Goal: Transaction & Acquisition: Obtain resource

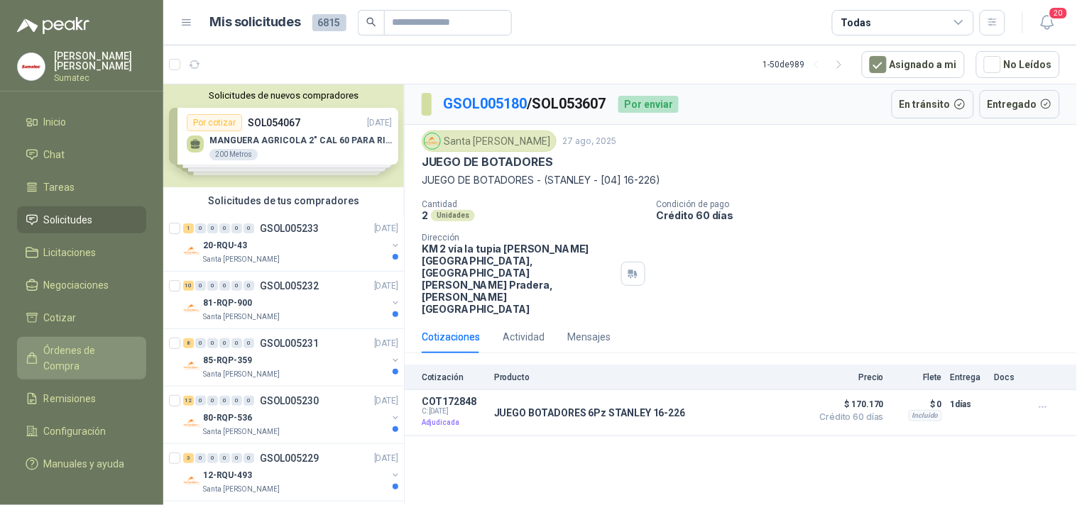
click at [97, 358] on span "Órdenes de Compra" at bounding box center [88, 358] width 89 height 31
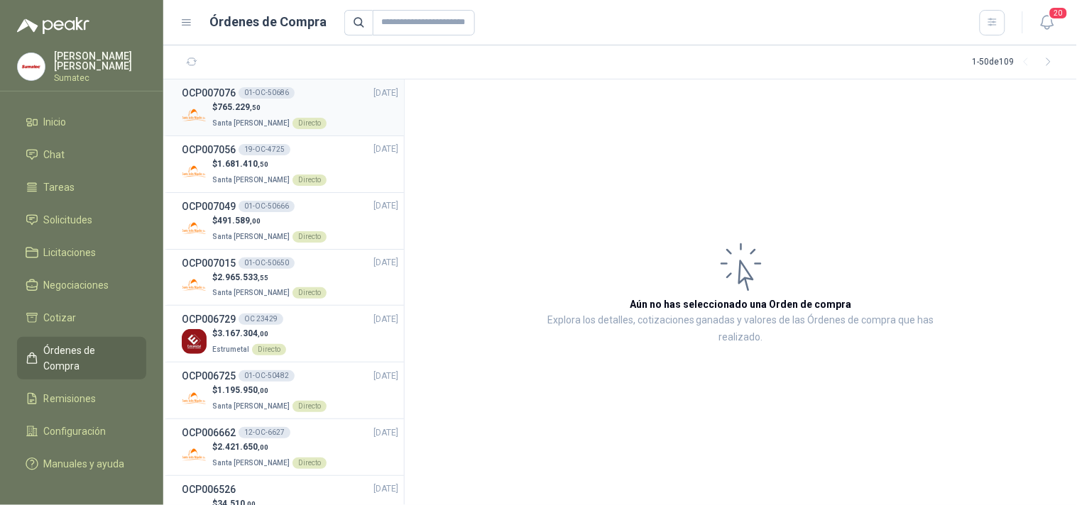
click at [254, 109] on span ",50" at bounding box center [255, 108] width 11 height 8
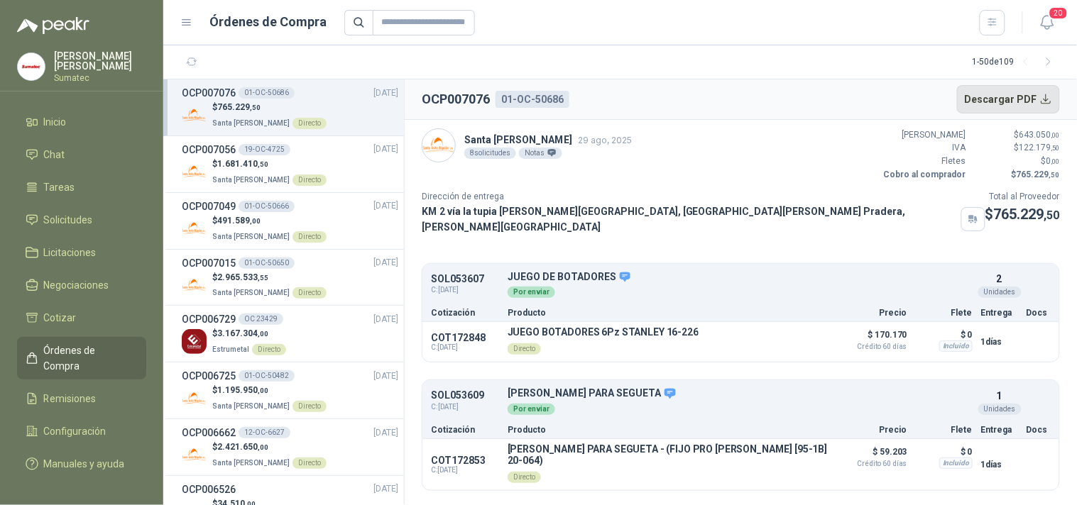
click at [1031, 96] on button "Descargar PDF" at bounding box center [1009, 99] width 104 height 28
drag, startPoint x: 422, startPoint y: 96, endPoint x: 585, endPoint y: 96, distance: 163.3
click at [585, 96] on header "OCP007076 01-OC-50686 Descargar PDF" at bounding box center [741, 100] width 672 height 40
copy div "OCP007076 01-OC-50686"
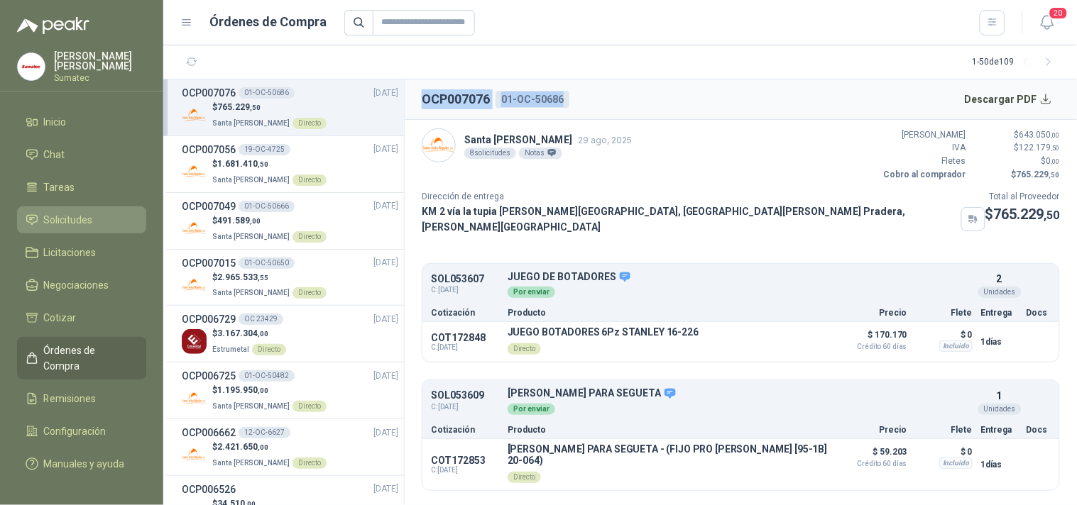
click at [75, 222] on span "Solicitudes" at bounding box center [68, 220] width 49 height 16
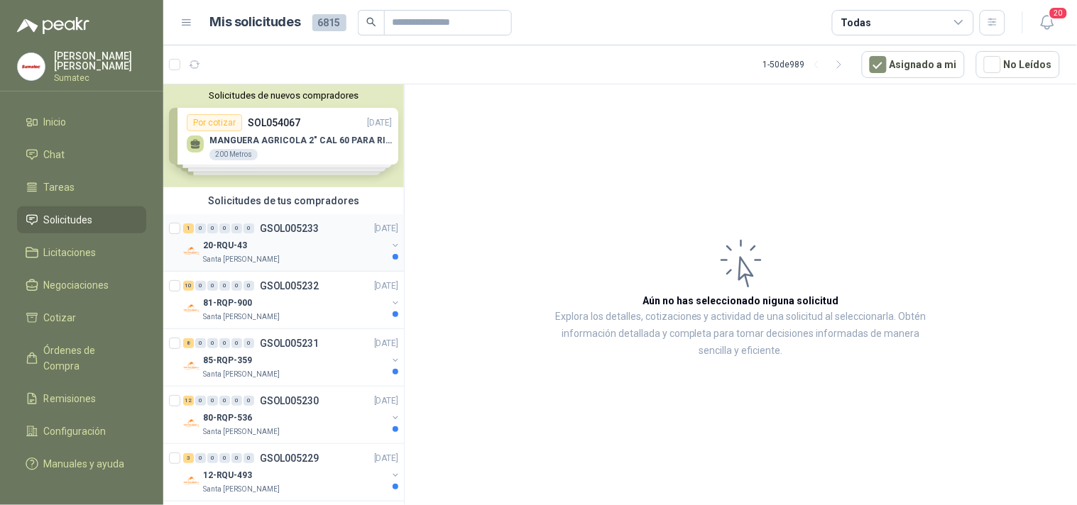
click at [315, 256] on div "Santa [PERSON_NAME]" at bounding box center [295, 259] width 184 height 11
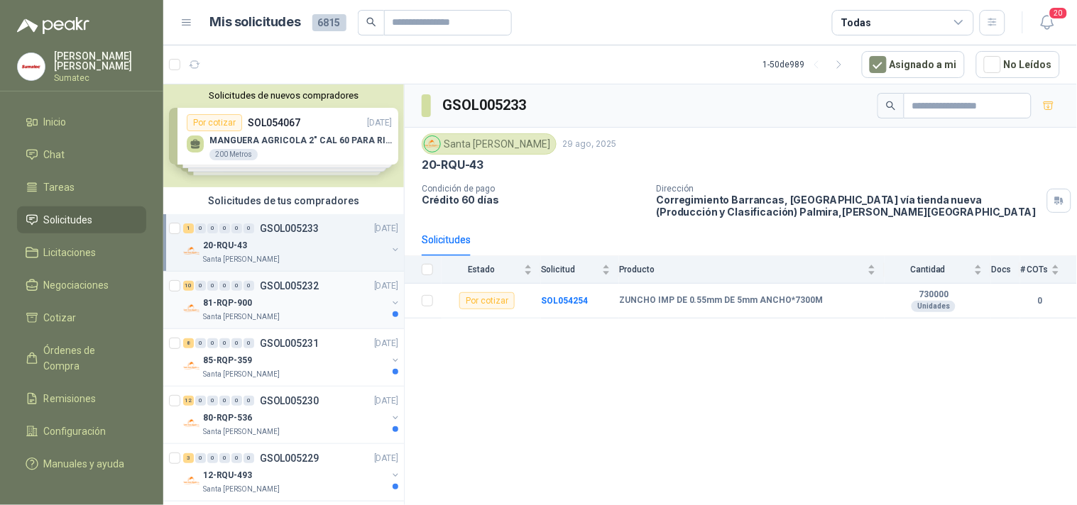
click at [288, 286] on p "GSOL005232" at bounding box center [289, 286] width 59 height 10
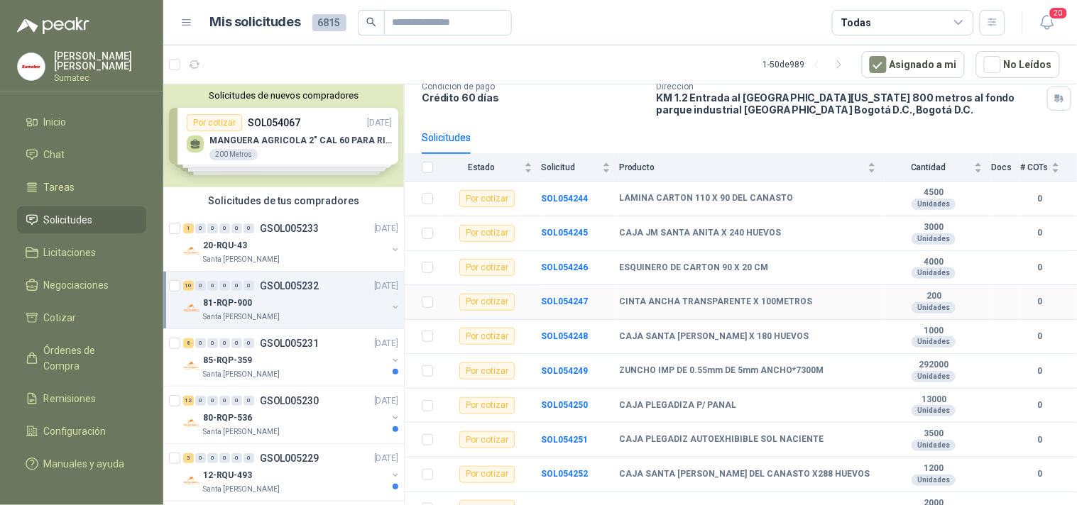
scroll to position [121, 0]
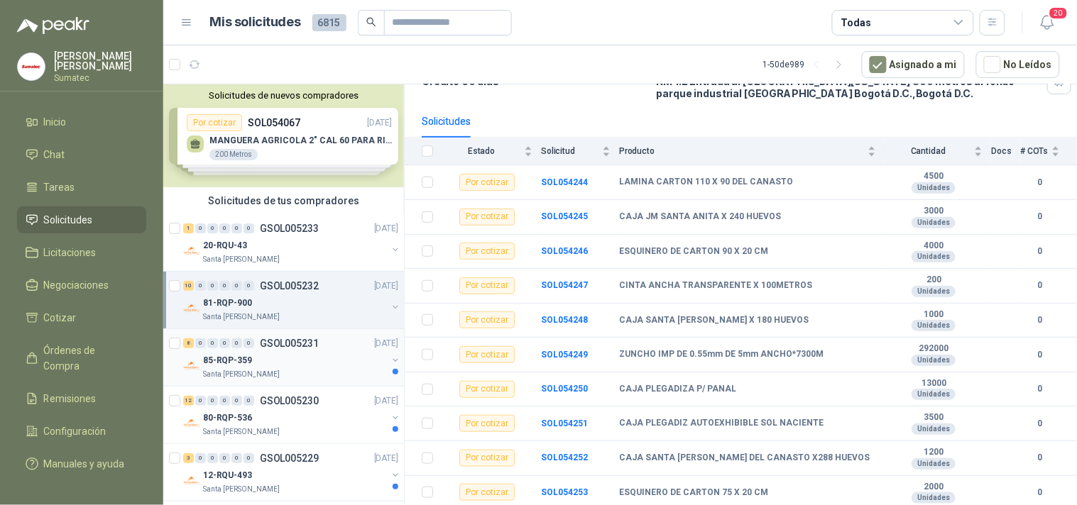
click at [301, 366] on div "85-RQP-359" at bounding box center [295, 360] width 184 height 17
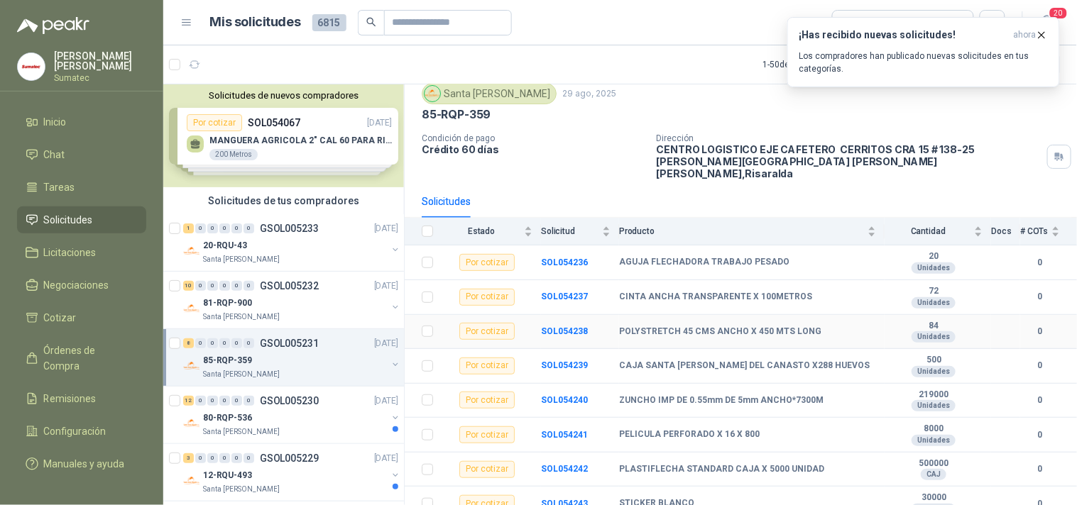
scroll to position [52, 0]
click at [247, 415] on p "80-RQP-536" at bounding box center [227, 418] width 49 height 13
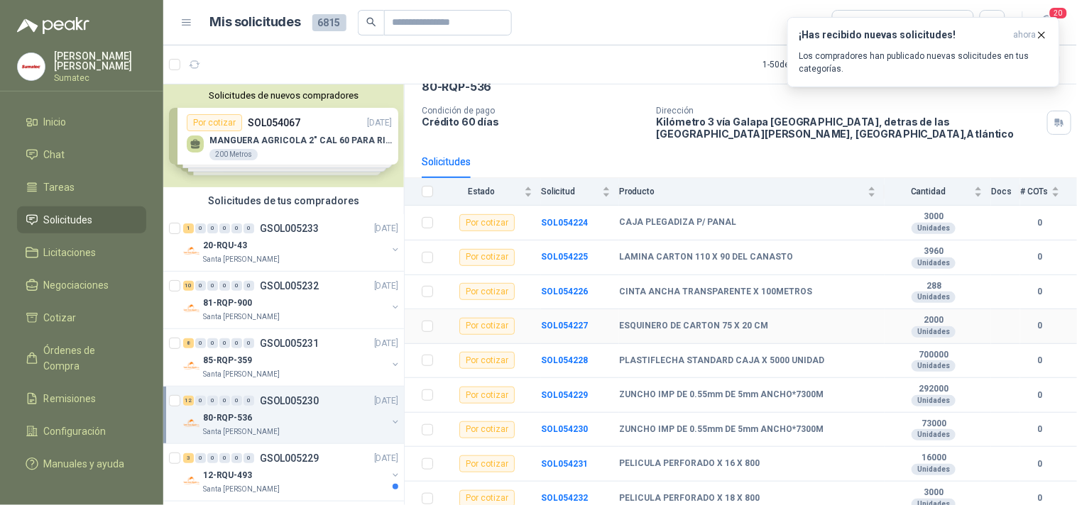
scroll to position [190, 0]
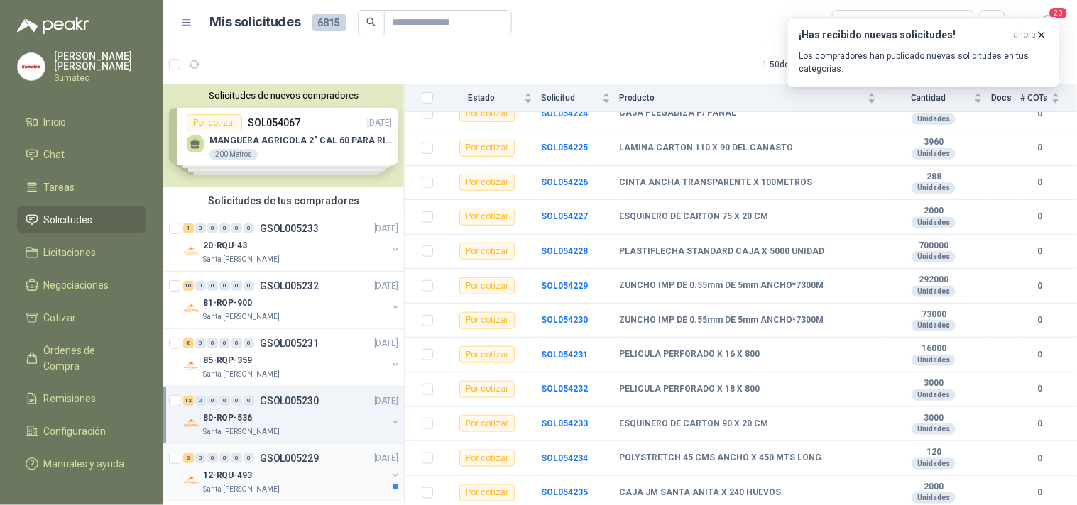
click at [285, 466] on div "3 0 0 0 0 0 GSOL005229 [DATE]" at bounding box center [292, 458] width 218 height 17
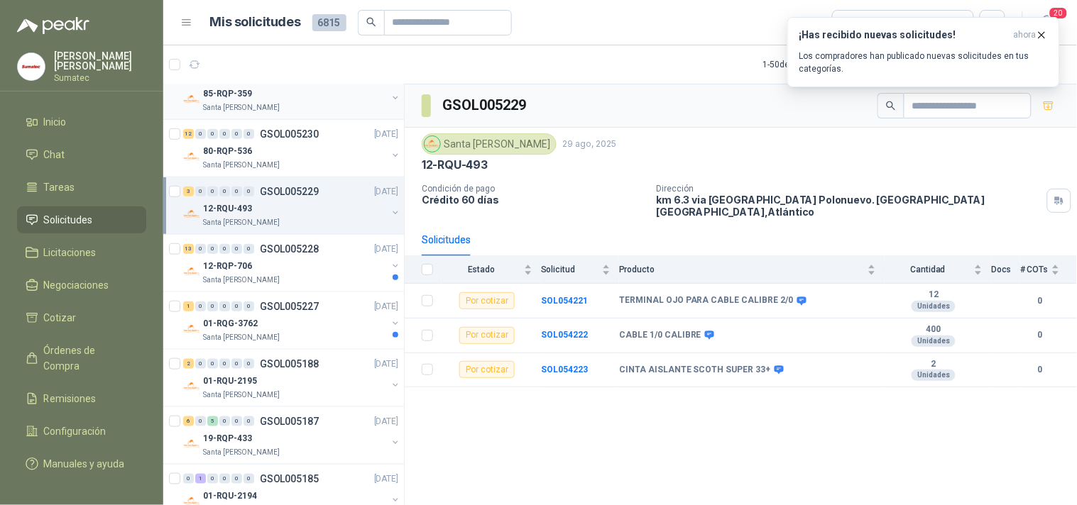
scroll to position [315, 0]
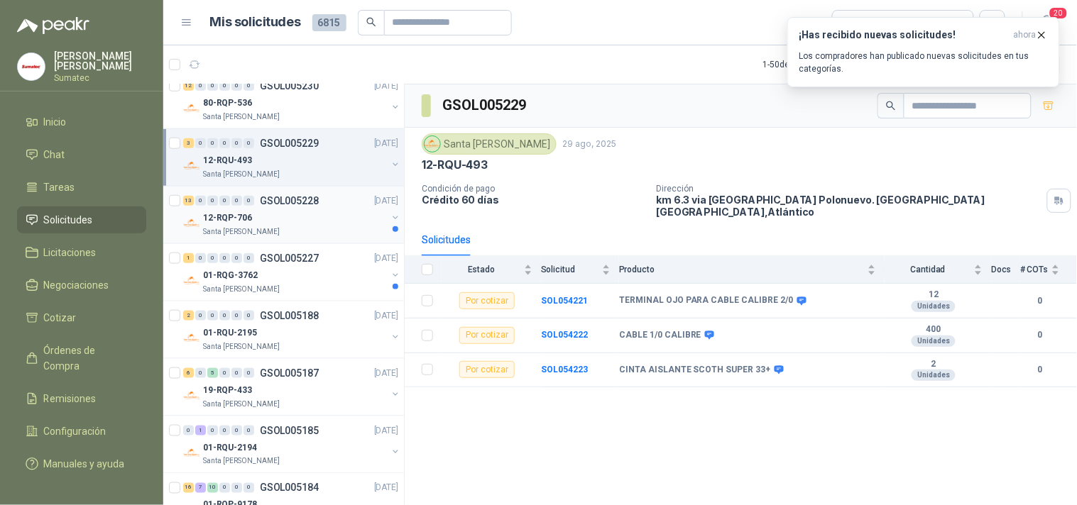
click at [317, 218] on div "12-RQP-706" at bounding box center [295, 217] width 184 height 17
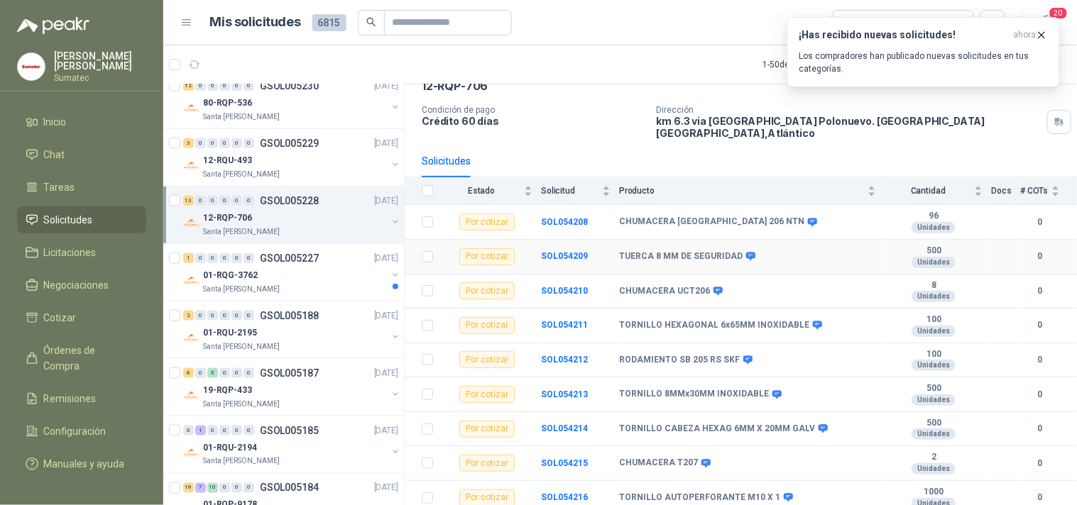
scroll to position [216, 0]
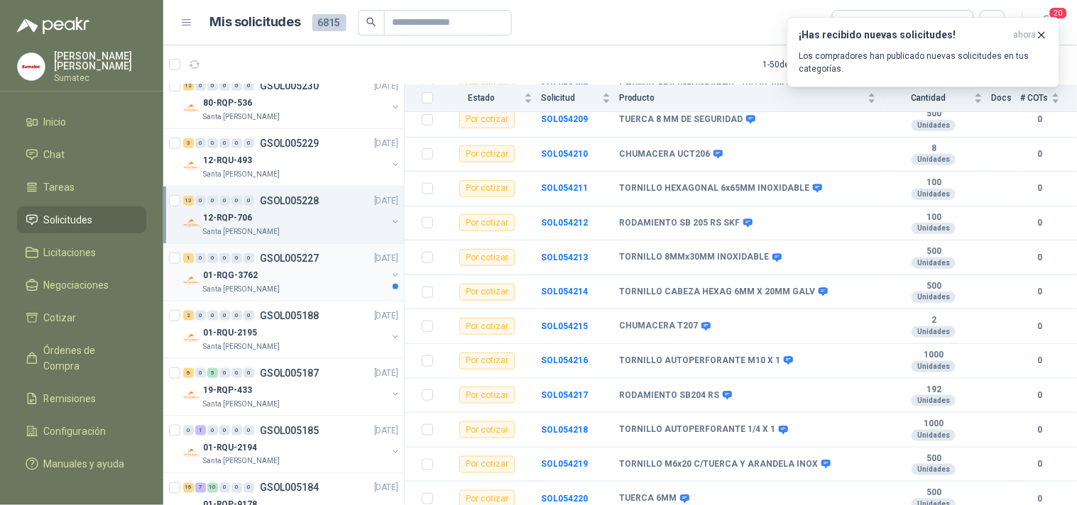
click at [304, 281] on div "01-RQG-3762" at bounding box center [295, 275] width 184 height 17
